Goal: Find specific page/section: Find specific page/section

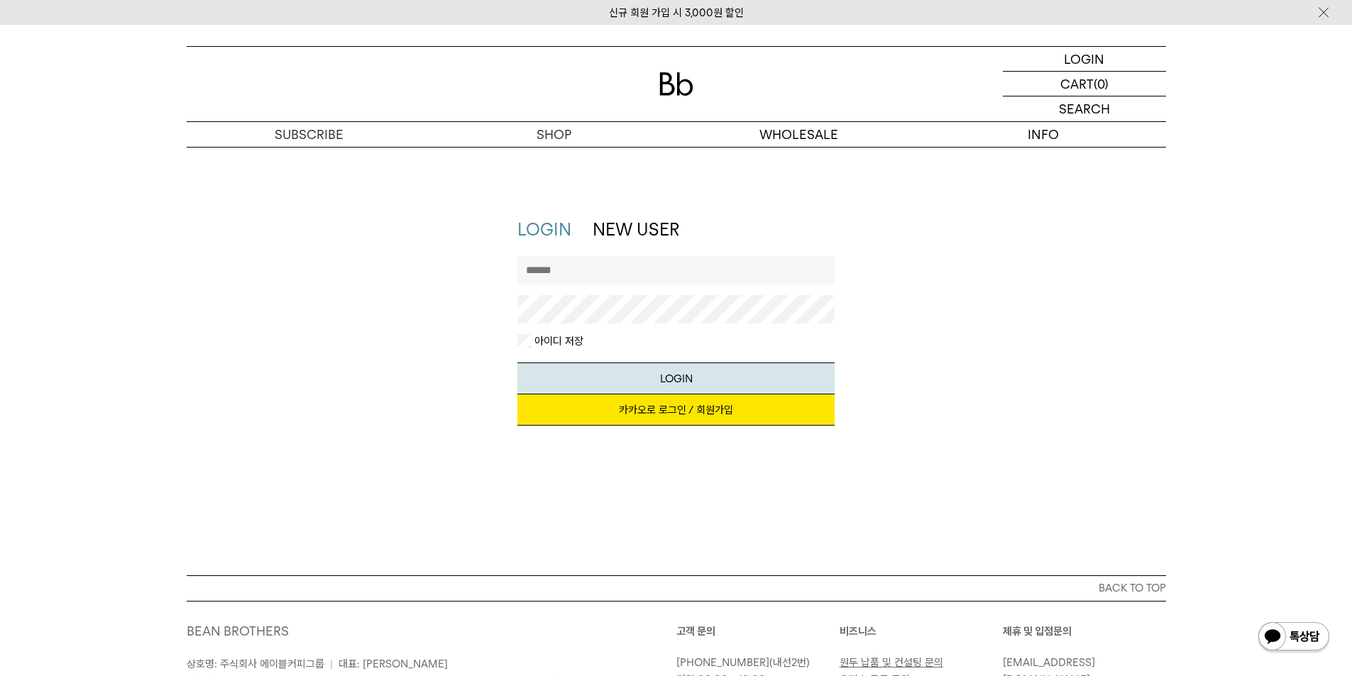
click at [581, 269] on input "text" at bounding box center [675, 270] width 317 height 28
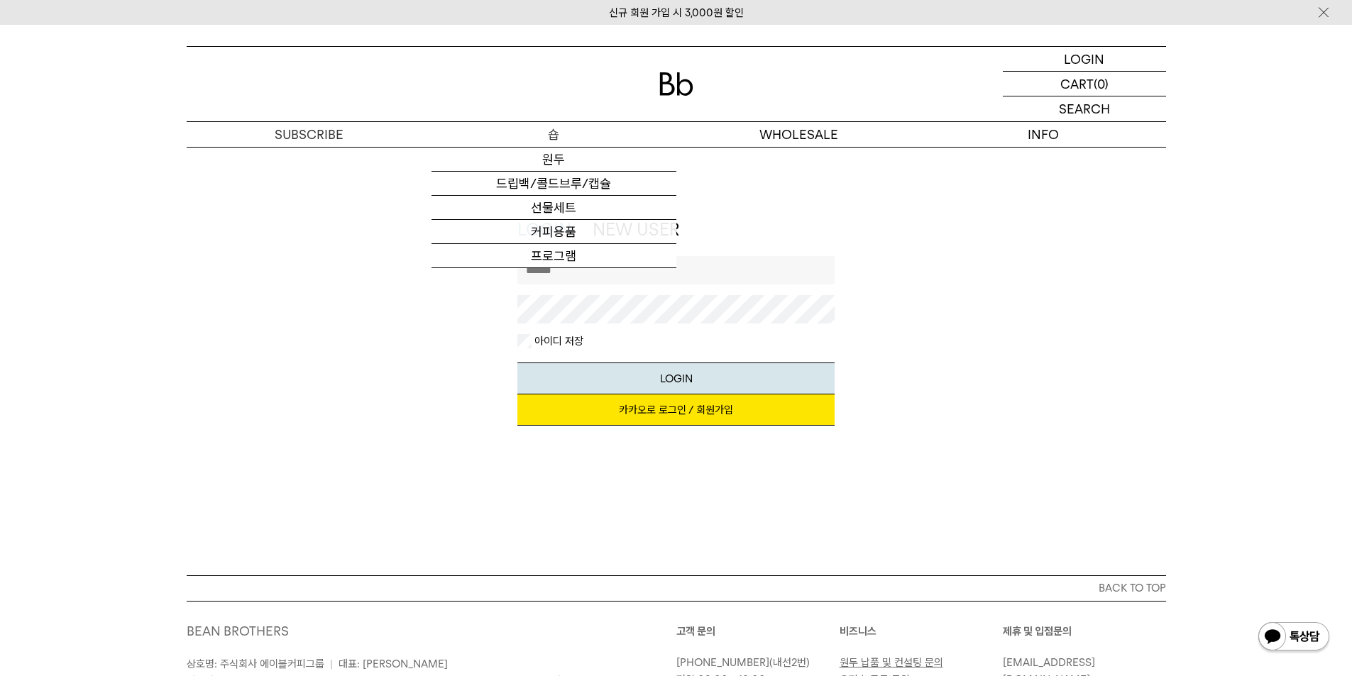
click at [557, 142] on p "숍" at bounding box center [554, 134] width 245 height 25
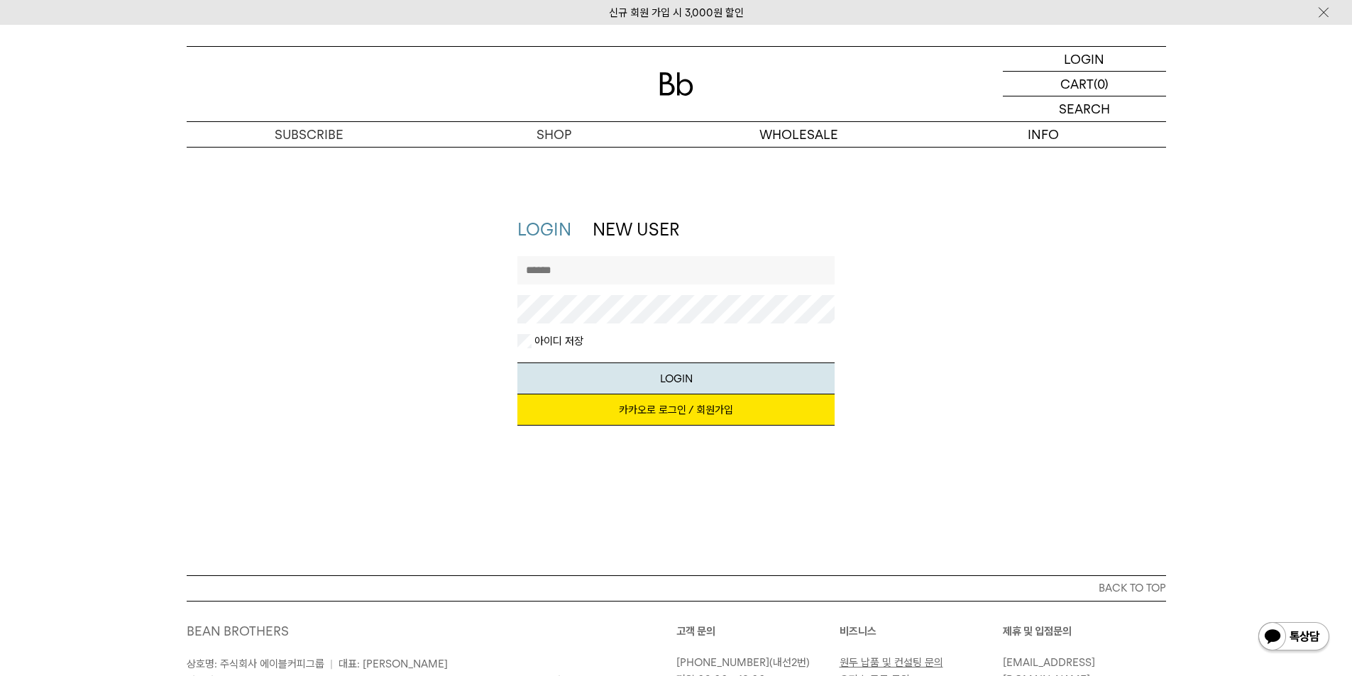
drag, startPoint x: 283, startPoint y: 329, endPoint x: 301, endPoint y: 325, distance: 18.1
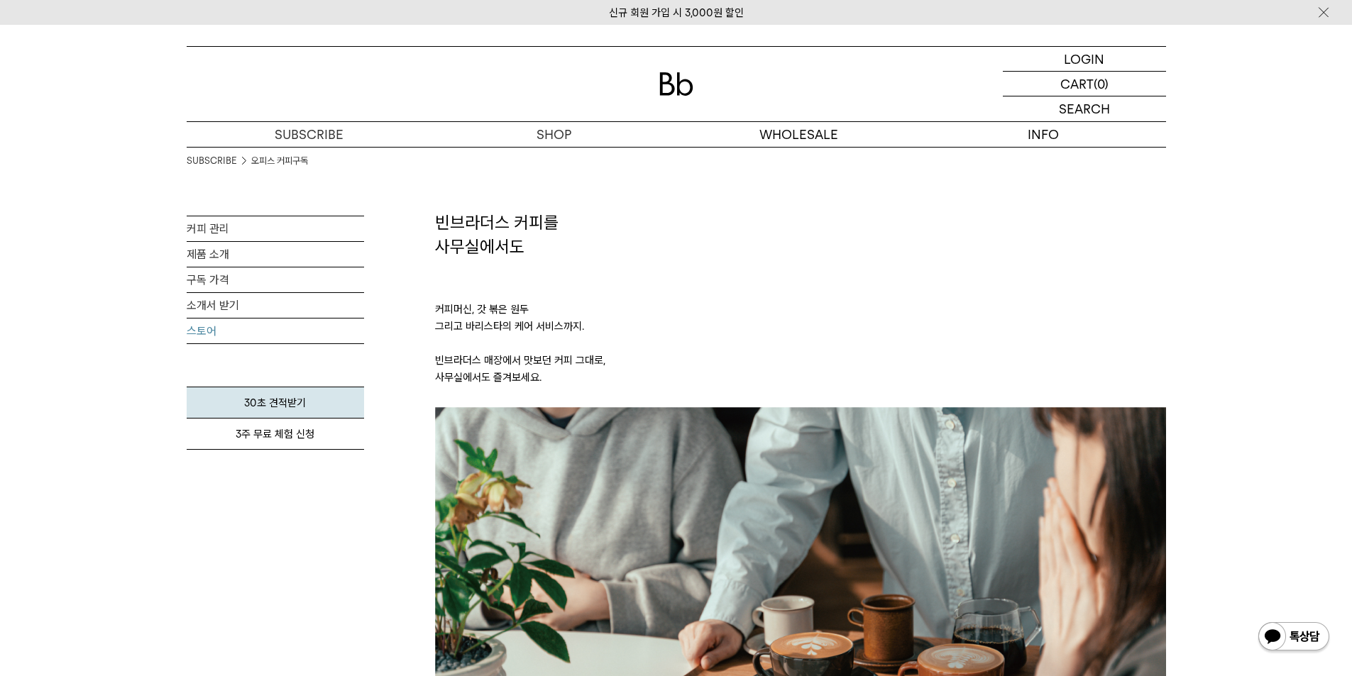
click at [204, 326] on link "스토어" at bounding box center [275, 331] width 177 height 25
